Goal: Information Seeking & Learning: Check status

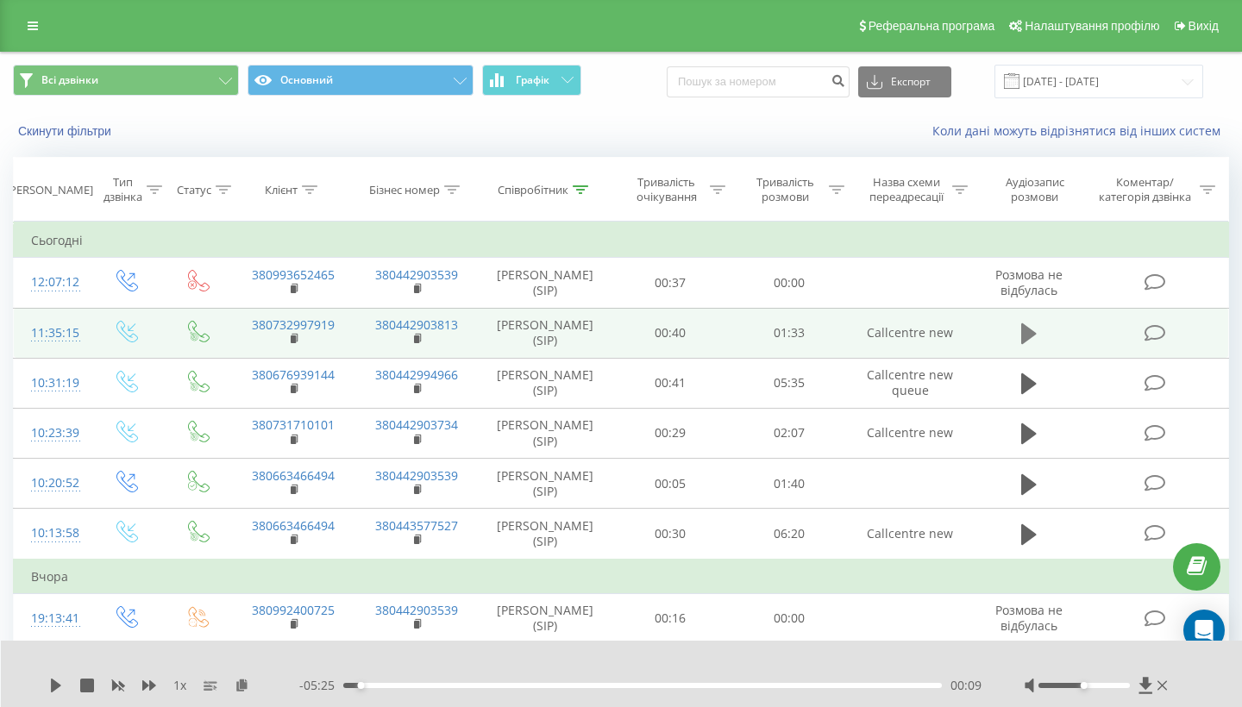
click at [1029, 344] on icon at bounding box center [1029, 333] width 16 height 21
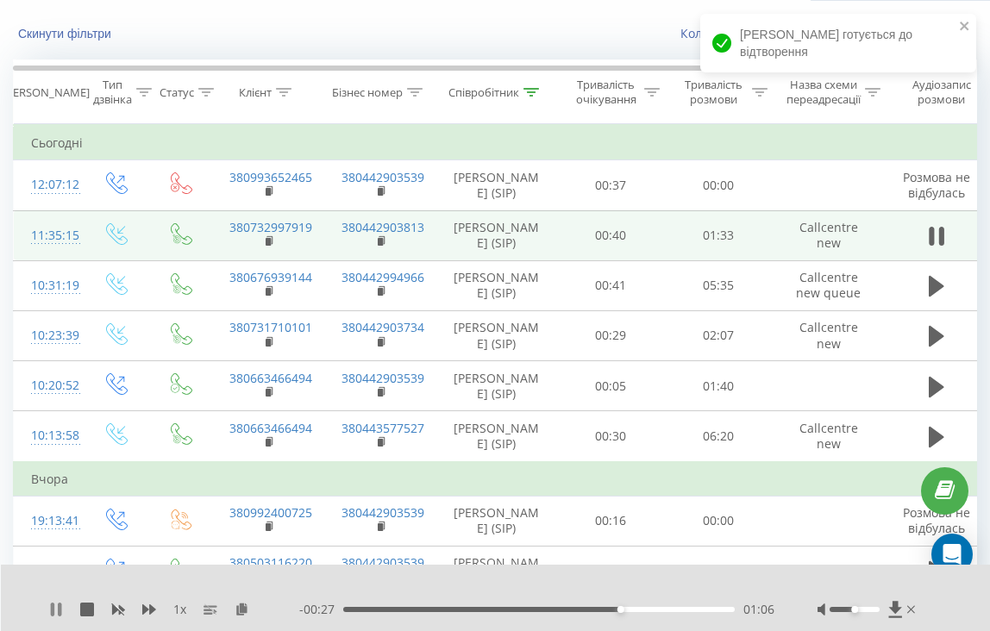
click at [57, 606] on icon at bounding box center [56, 610] width 14 height 14
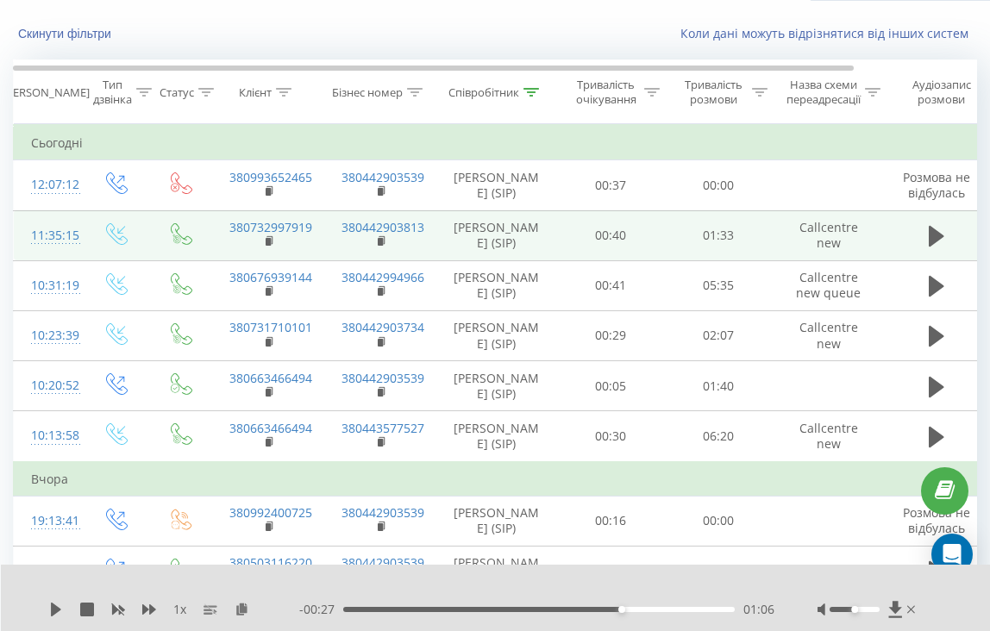
click at [906, 611] on div at bounding box center [868, 609] width 102 height 17
click at [915, 611] on div at bounding box center [868, 609] width 102 height 17
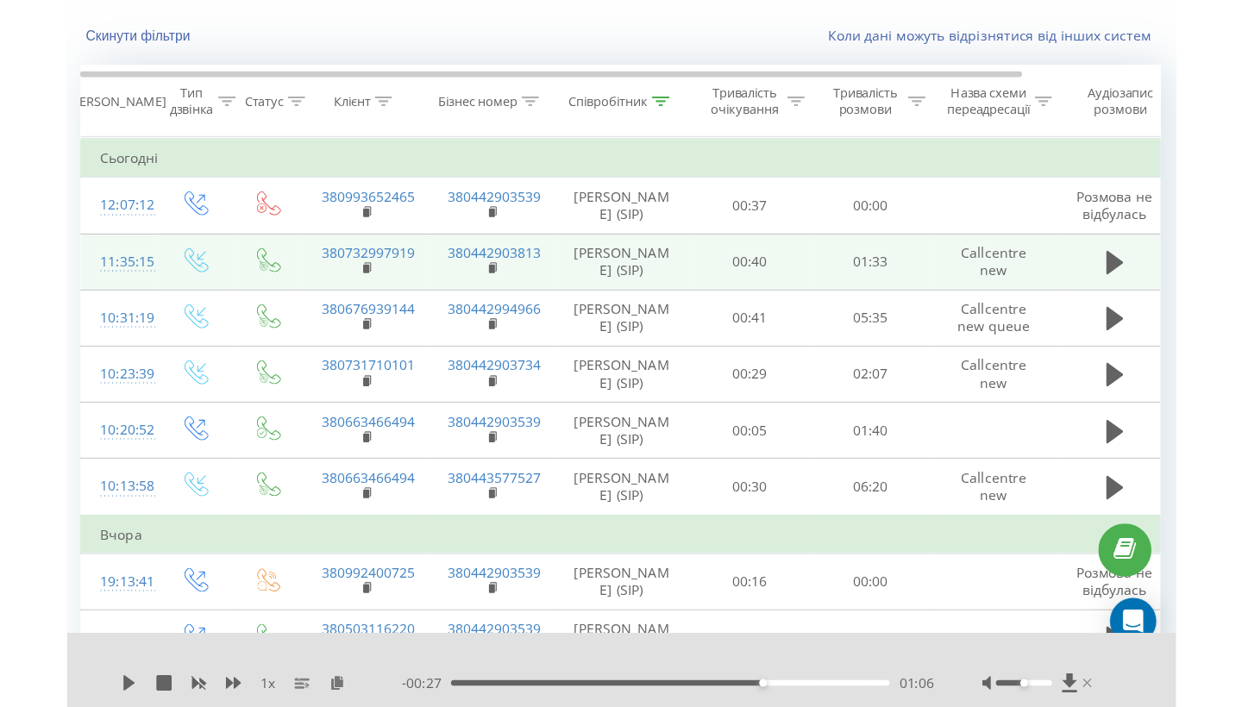
scroll to position [99, 0]
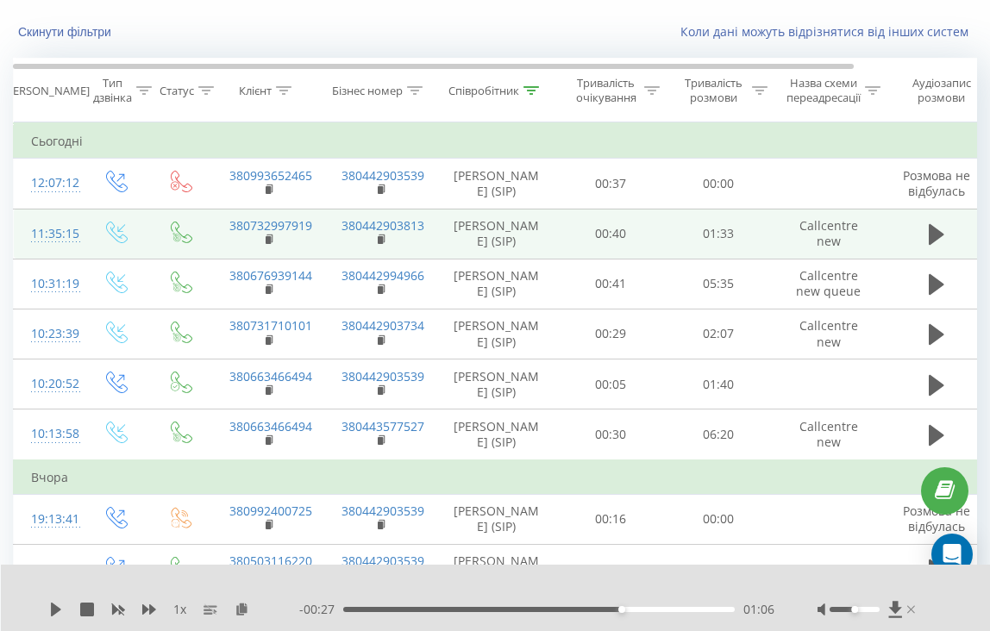
click at [908, 610] on icon at bounding box center [911, 610] width 8 height 14
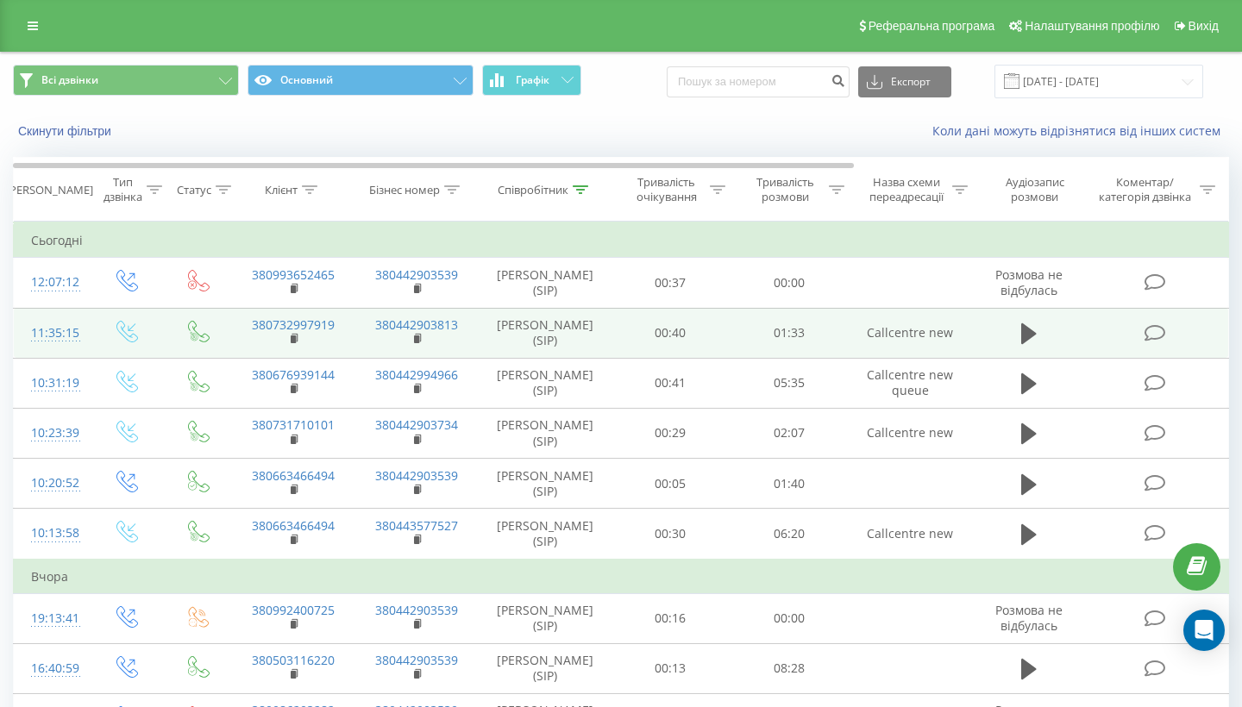
scroll to position [0, 0]
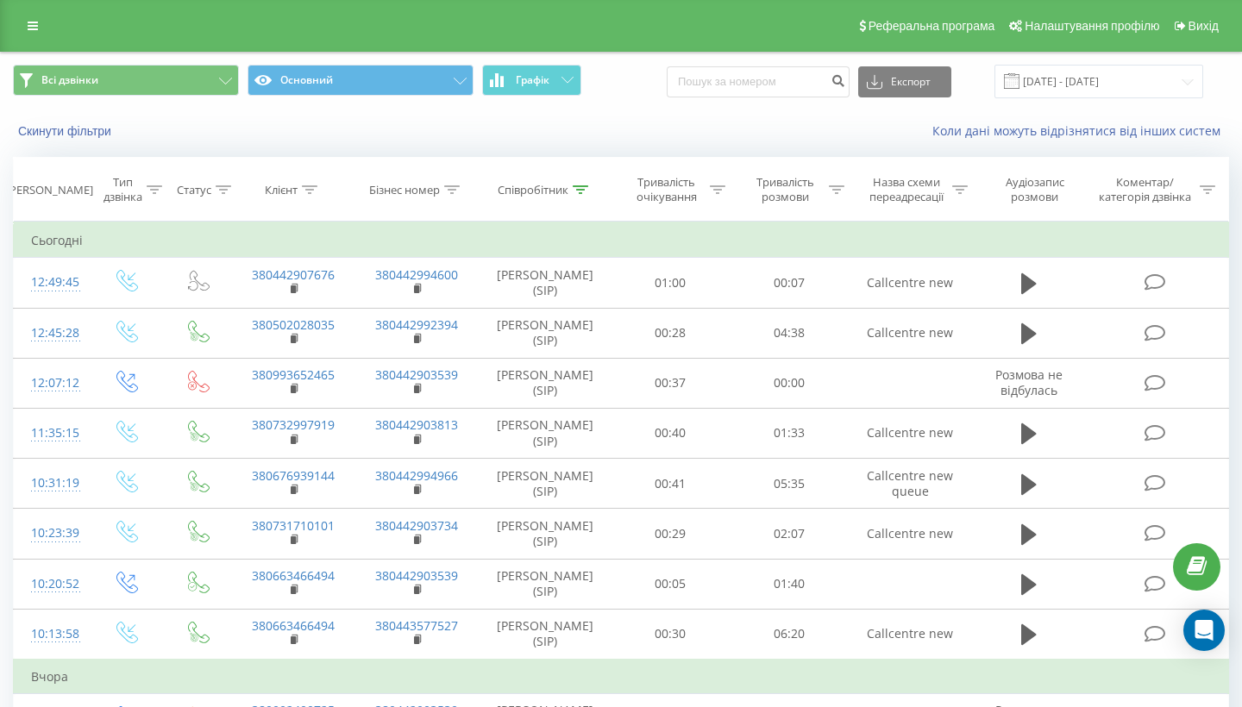
click at [34, 19] on div "Реферальна програма Налаштування профілю Вихід" at bounding box center [621, 26] width 1242 height 52
click at [34, 32] on icon at bounding box center [33, 26] width 10 height 12
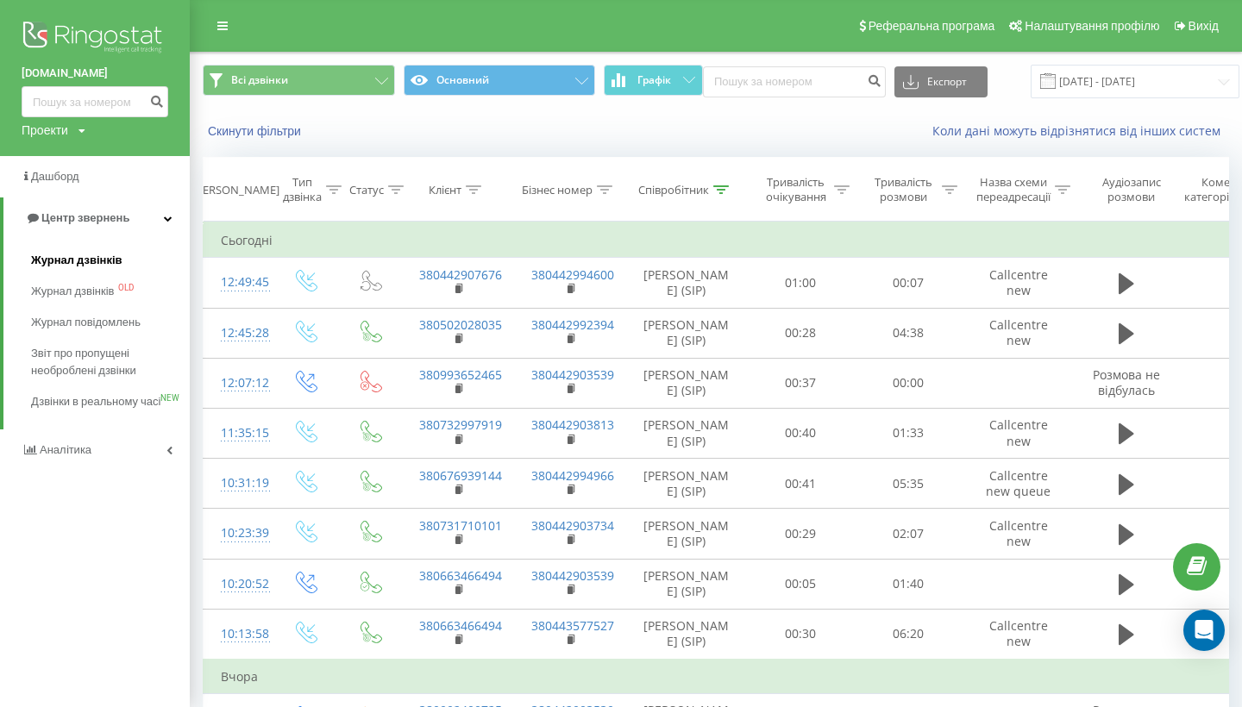
click at [93, 252] on span "Журнал дзвінків" at bounding box center [76, 260] width 91 height 17
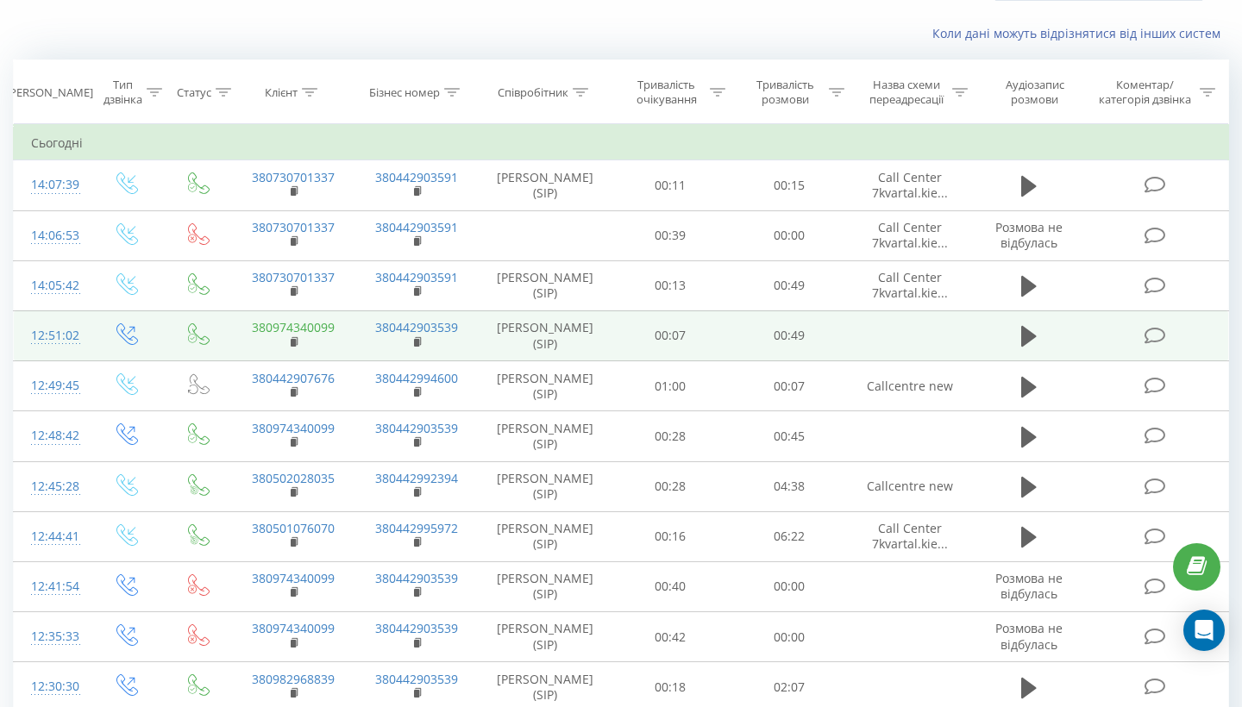
scroll to position [57, 0]
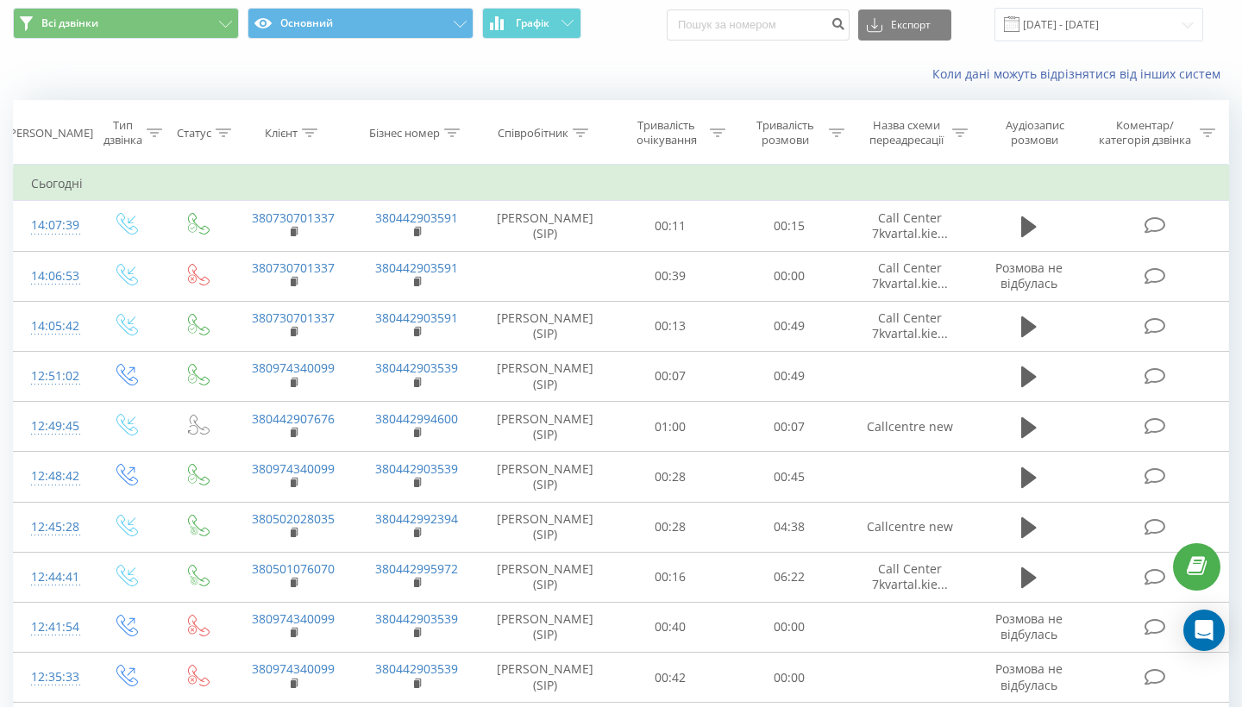
click at [558, 141] on div "Співробітник" at bounding box center [532, 133] width 71 height 15
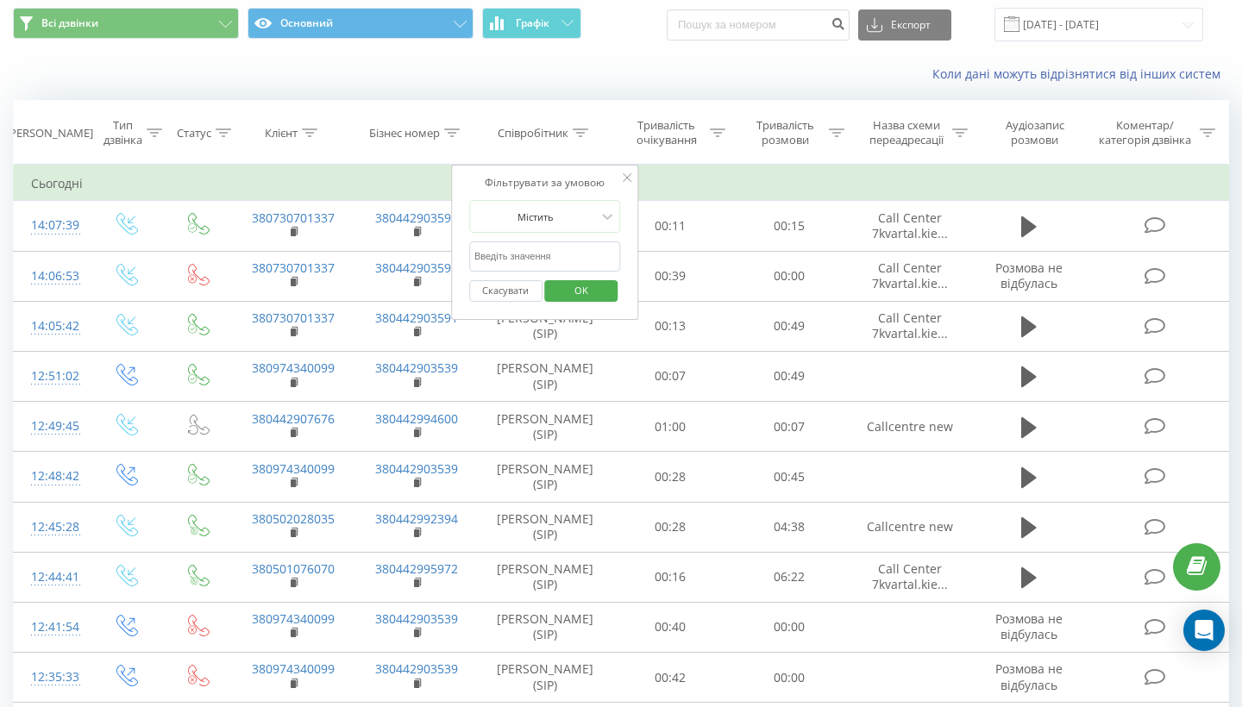
click at [526, 268] on input "text" at bounding box center [545, 256] width 152 height 30
type input "ч"
type input "валерія"
click at [581, 302] on button "OK" at bounding box center [581, 291] width 73 height 22
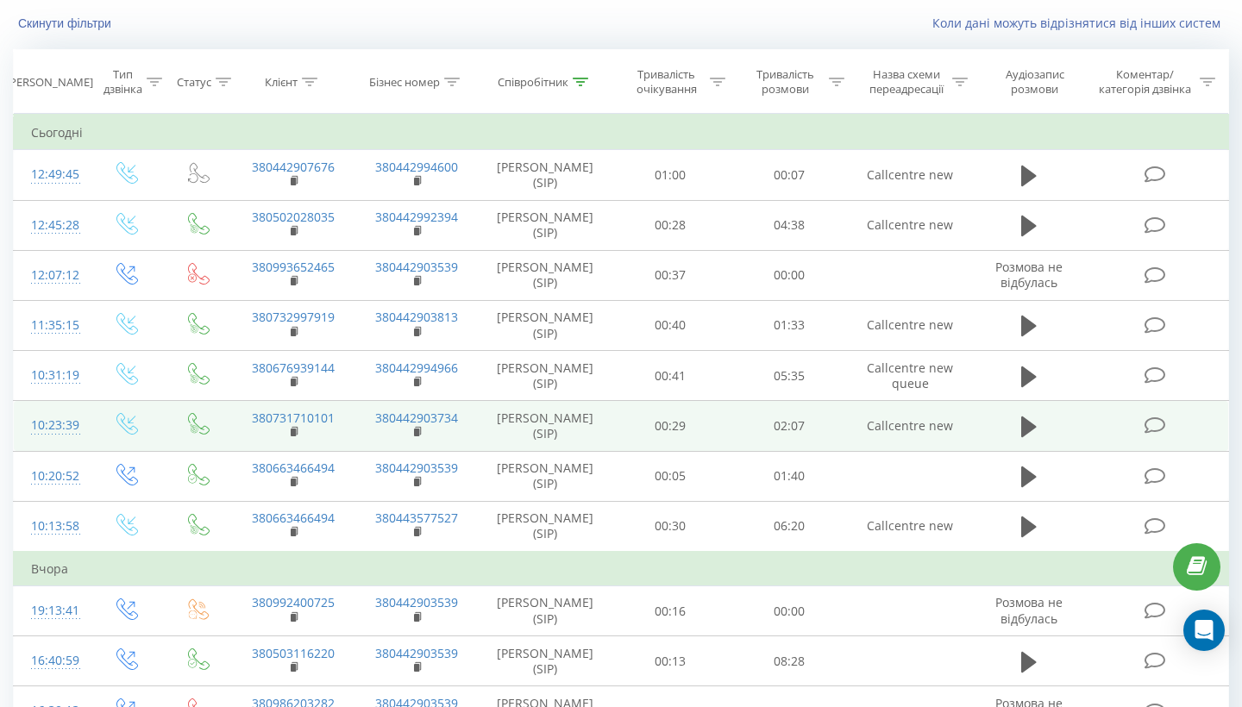
scroll to position [144, 0]
